Goal: Task Accomplishment & Management: Manage account settings

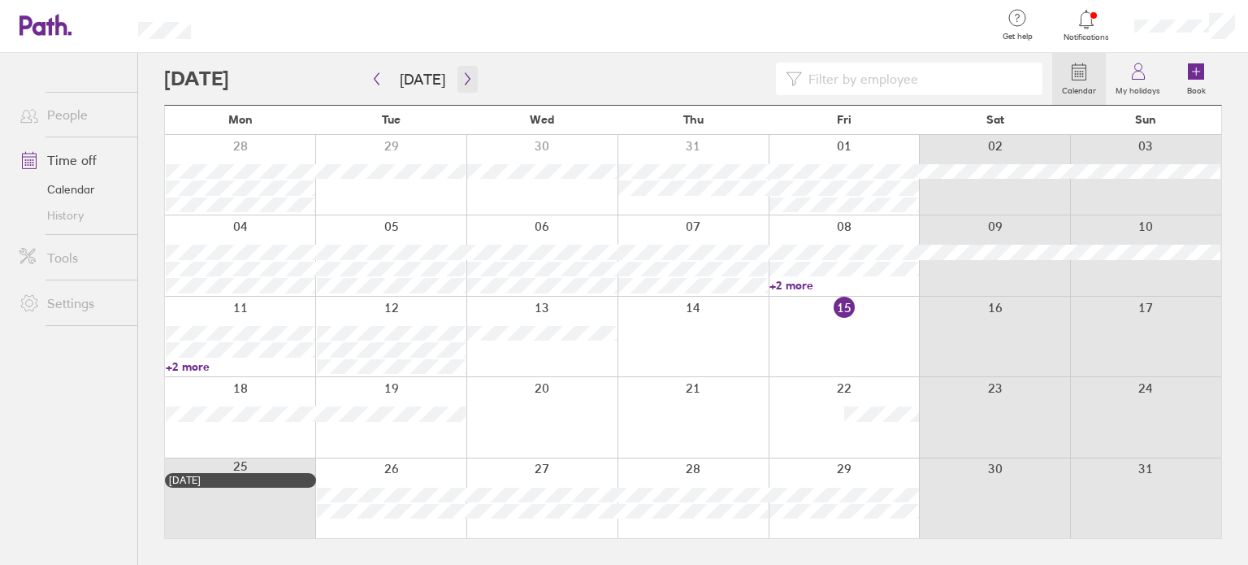
click at [461, 84] on icon "button" at bounding box center [467, 78] width 12 height 13
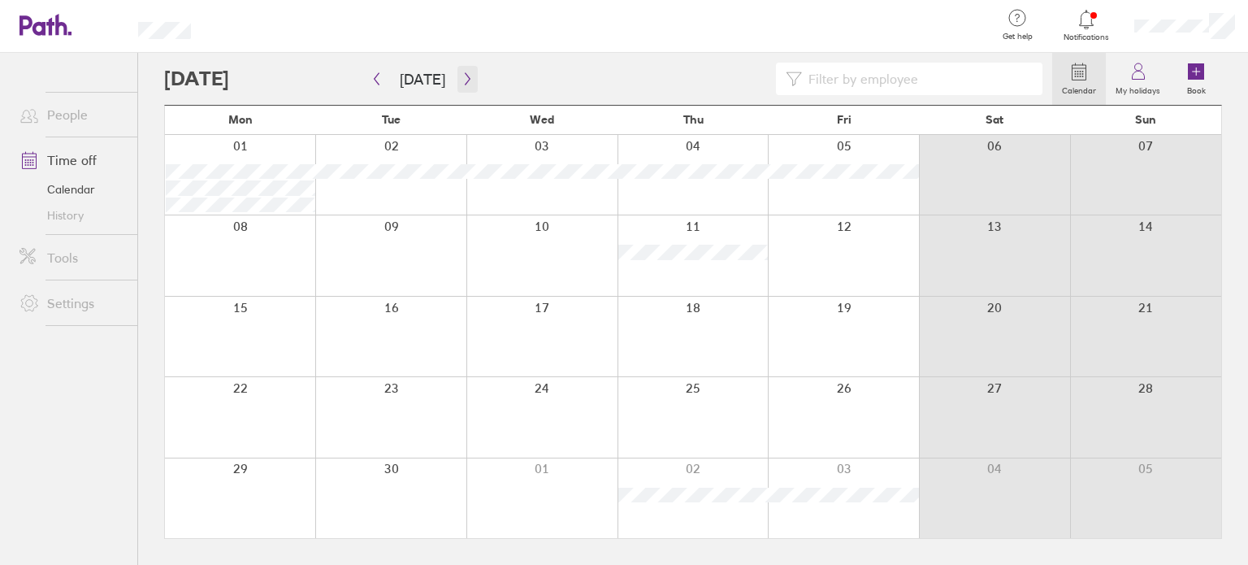
click at [461, 77] on icon "button" at bounding box center [467, 78] width 12 height 13
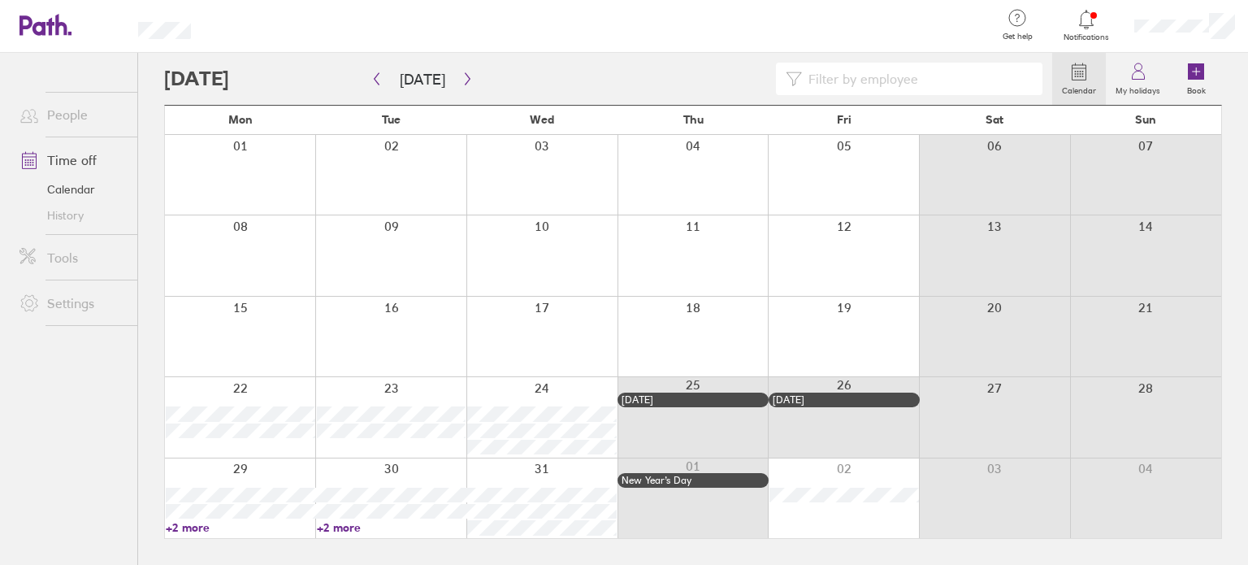
click at [848, 322] on div at bounding box center [843, 337] width 151 height 80
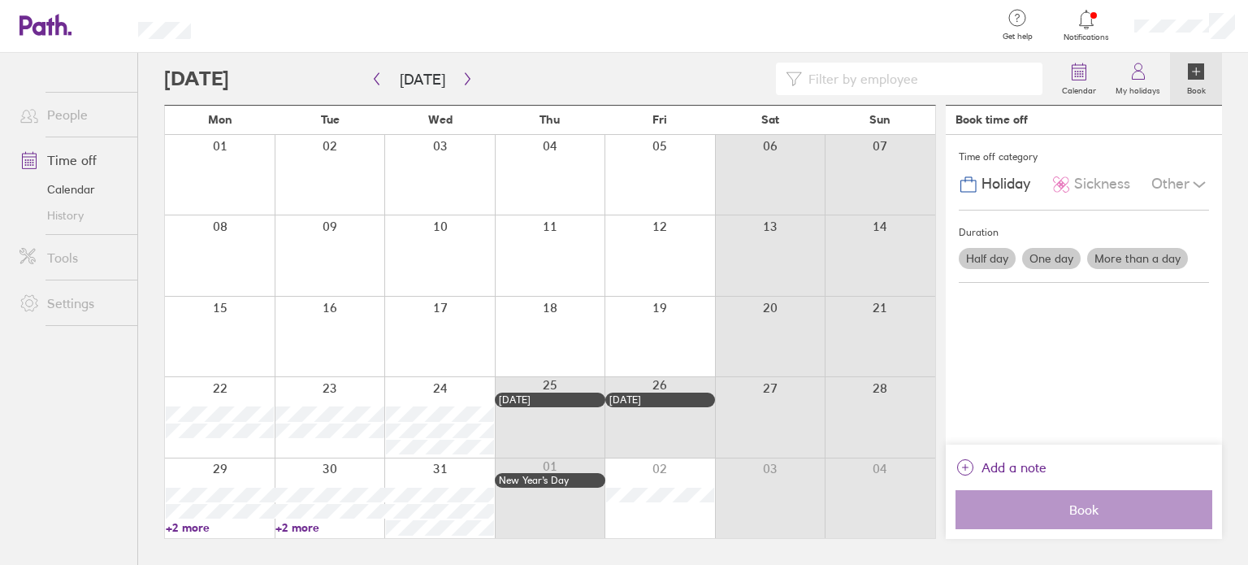
click at [666, 318] on div at bounding box center [659, 337] width 110 height 80
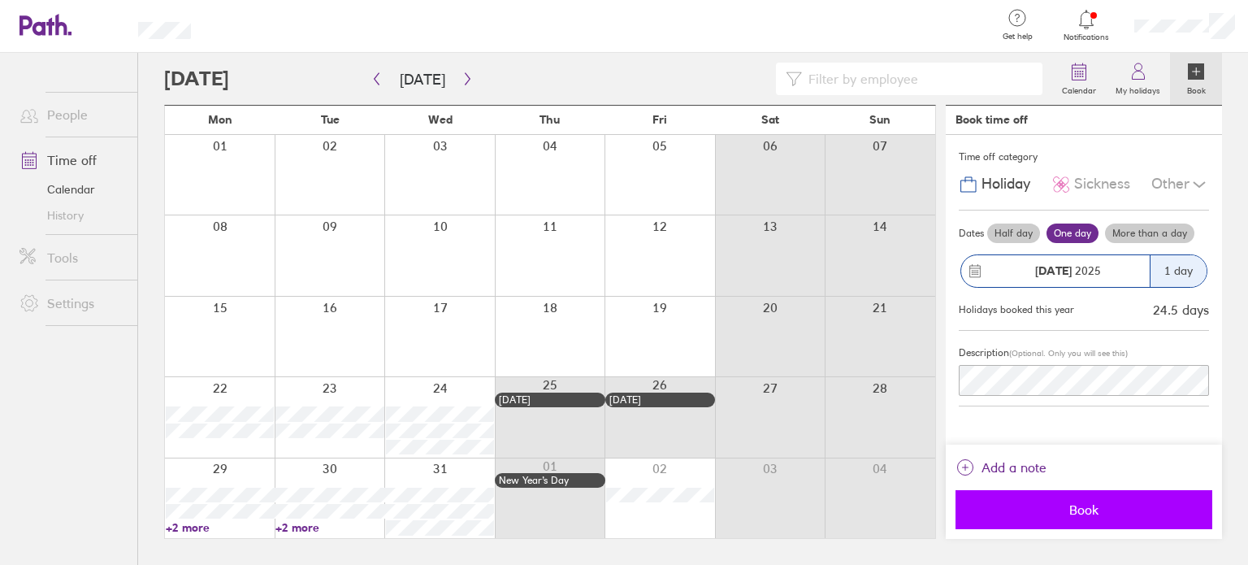
click at [1008, 507] on span "Book" at bounding box center [1084, 509] width 234 height 15
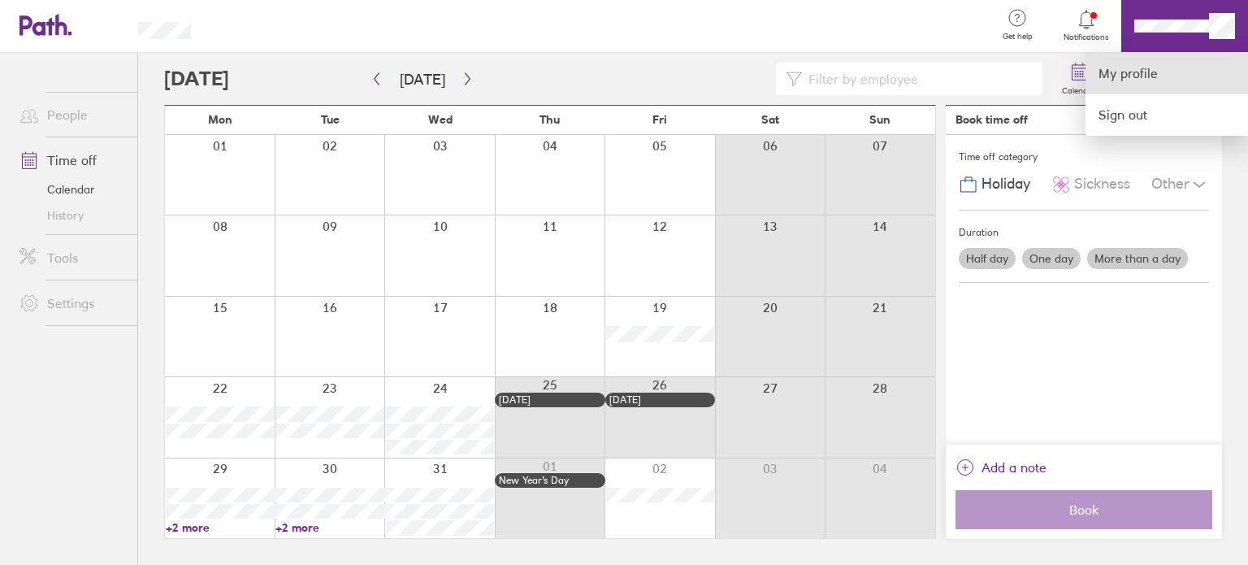
click at [1149, 74] on link "My profile" at bounding box center [1166, 73] width 162 height 41
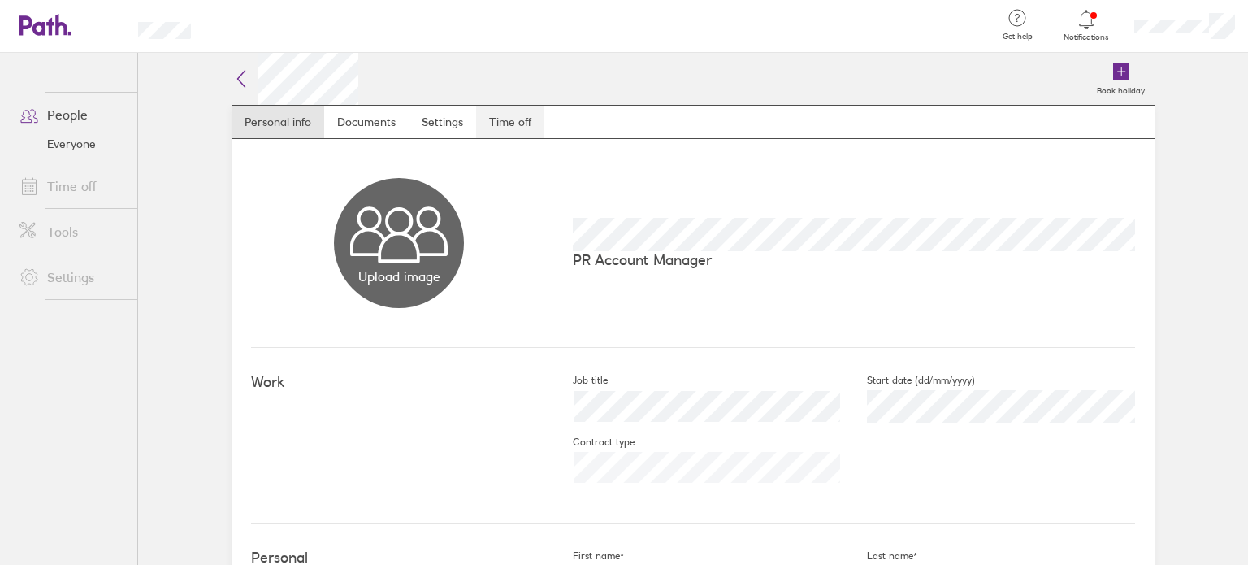
click at [515, 126] on link "Time off" at bounding box center [510, 122] width 68 height 32
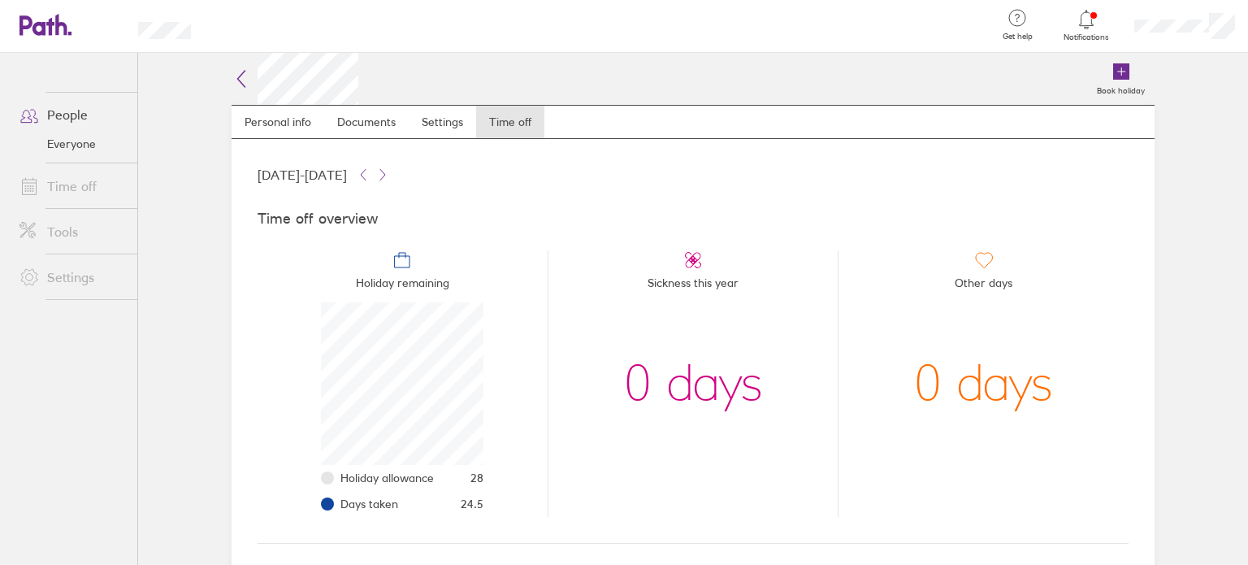
scroll to position [162, 162]
click at [45, 25] on icon at bounding box center [36, 24] width 35 height 19
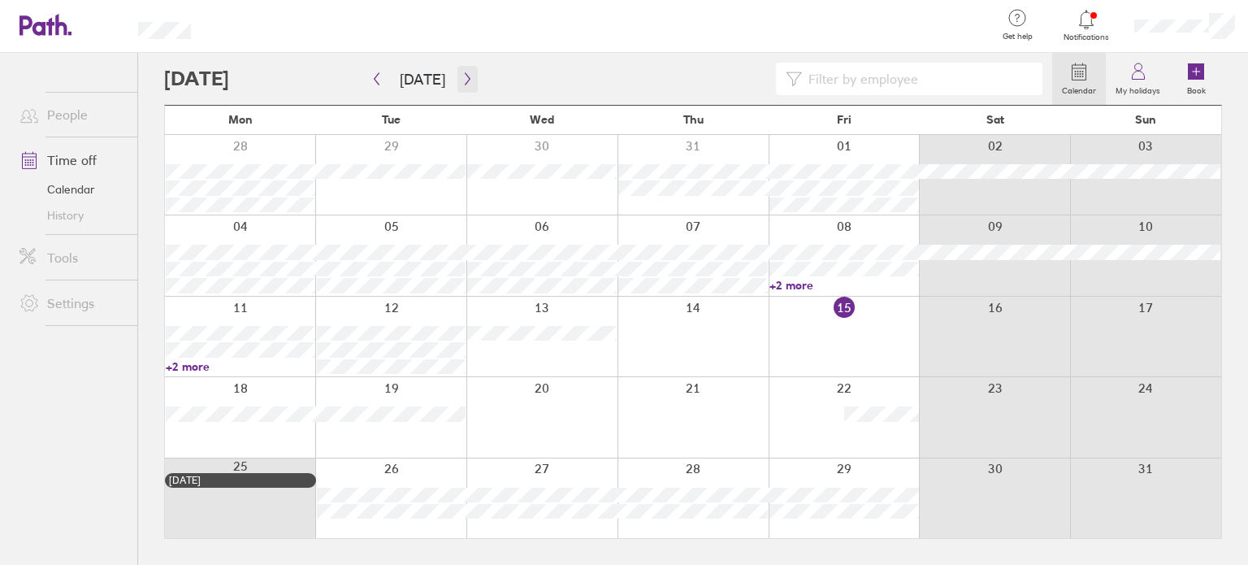
click at [461, 81] on icon "button" at bounding box center [467, 78] width 12 height 13
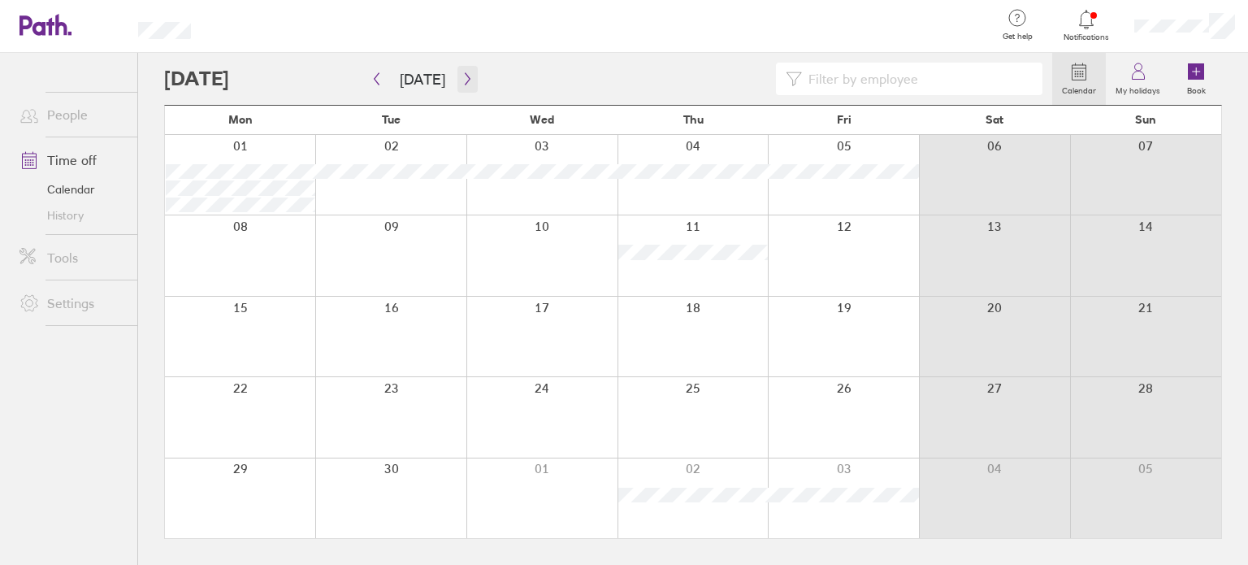
click at [461, 81] on icon "button" at bounding box center [467, 78] width 12 height 13
click at [461, 77] on icon "button" at bounding box center [467, 78] width 12 height 13
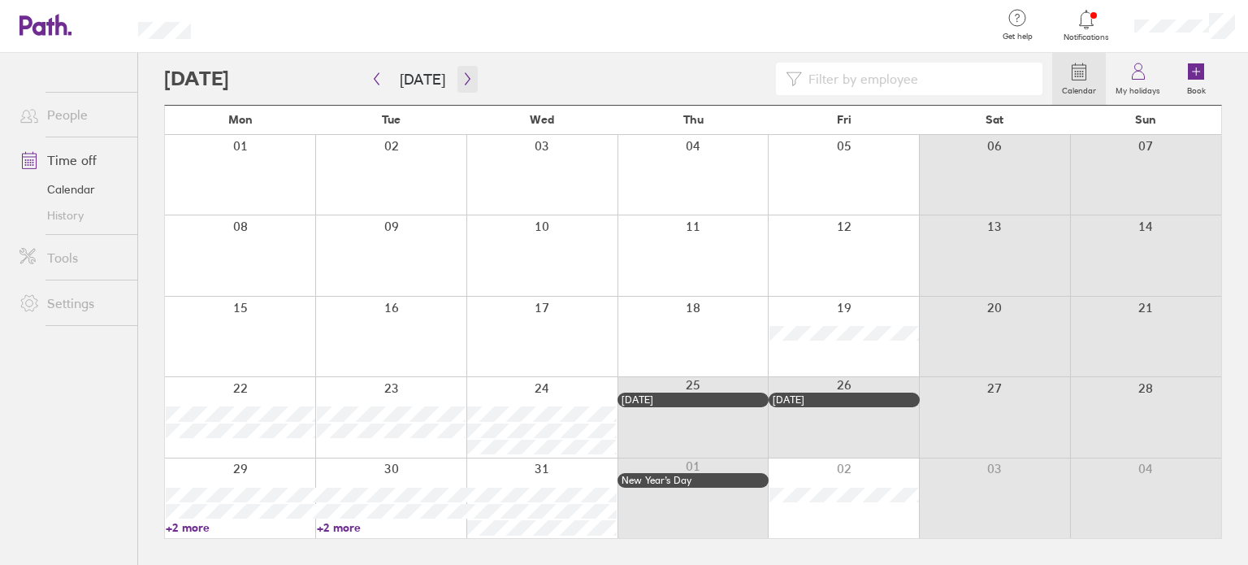
click at [461, 77] on icon "button" at bounding box center [467, 78] width 12 height 13
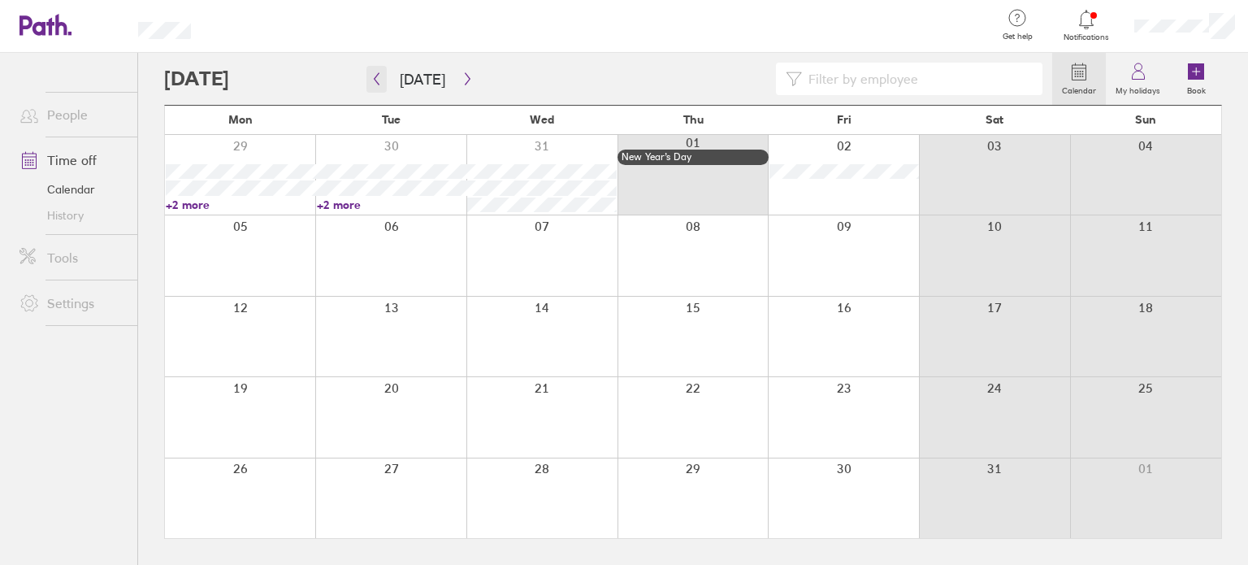
click at [380, 78] on icon "button" at bounding box center [376, 78] width 12 height 13
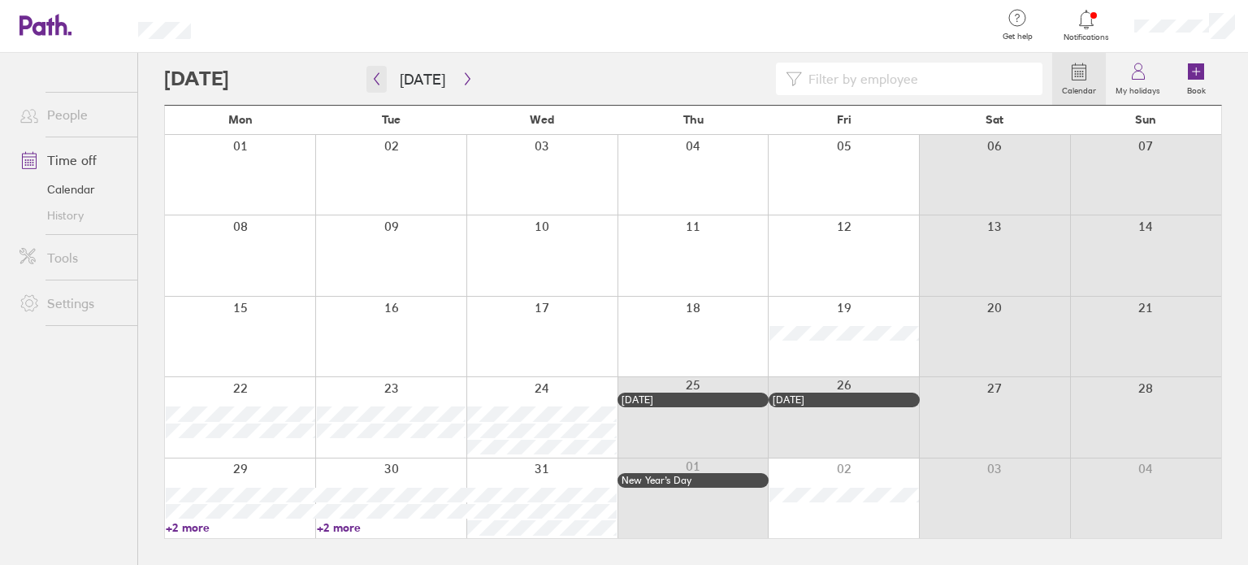
click at [377, 74] on icon "button" at bounding box center [376, 78] width 12 height 13
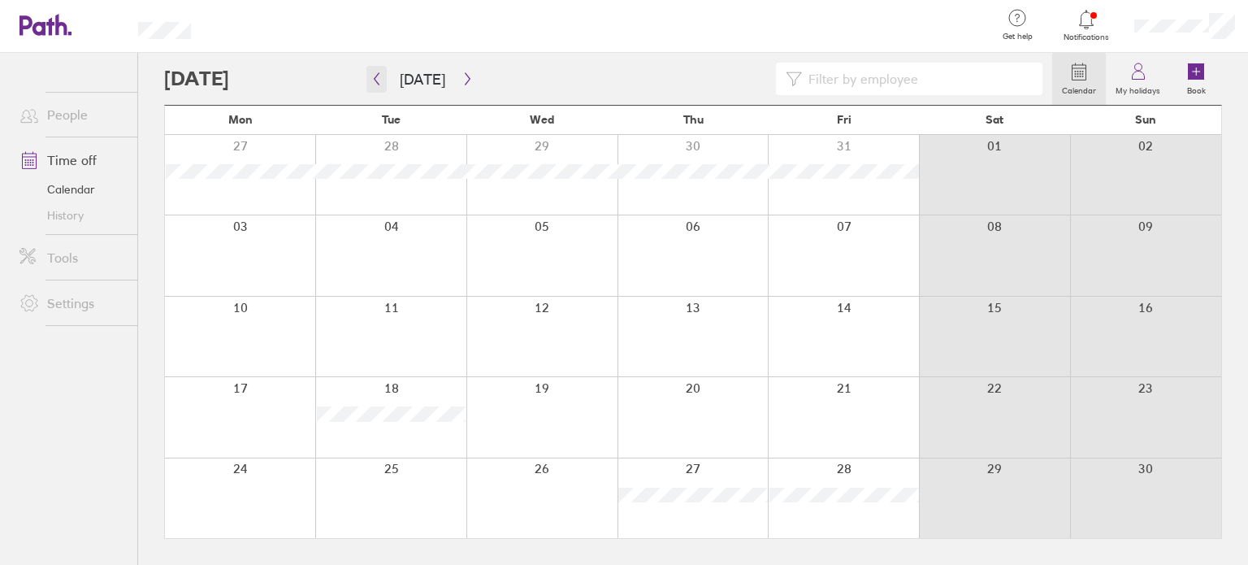
click at [382, 77] on icon "button" at bounding box center [376, 78] width 12 height 13
